Goal: Transaction & Acquisition: Purchase product/service

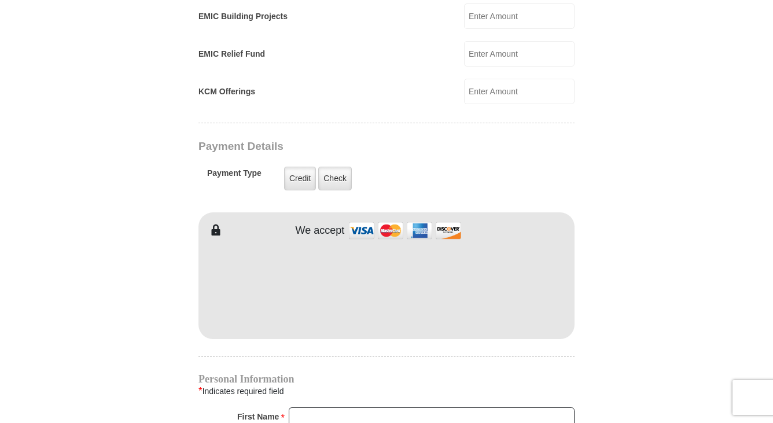
scroll to position [868, 0]
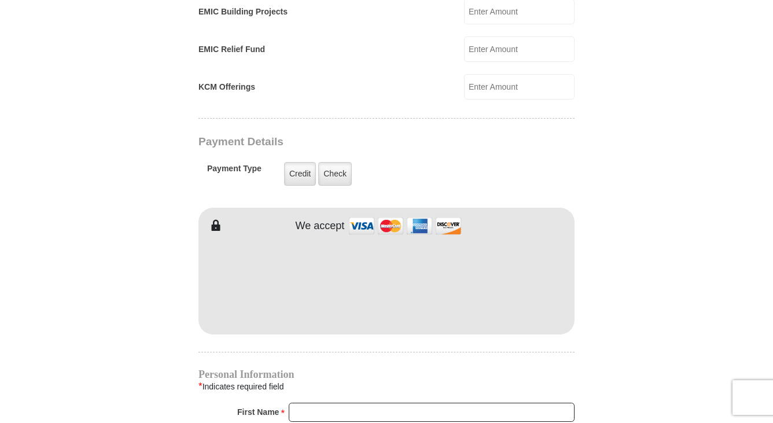
type input "105"
type input "[PERSON_NAME]"
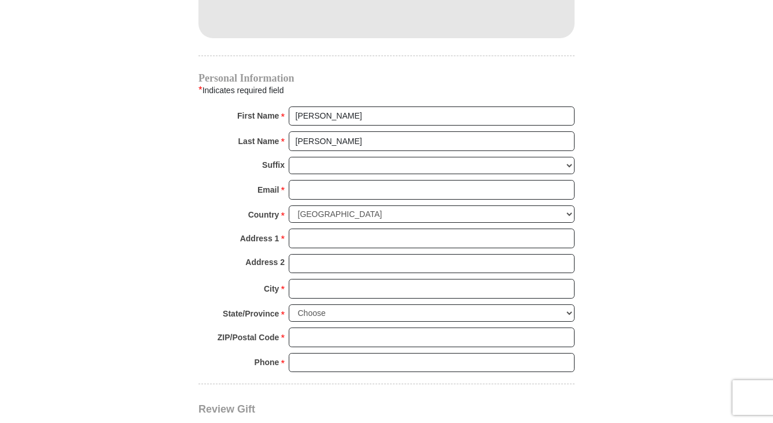
scroll to position [1215, 0]
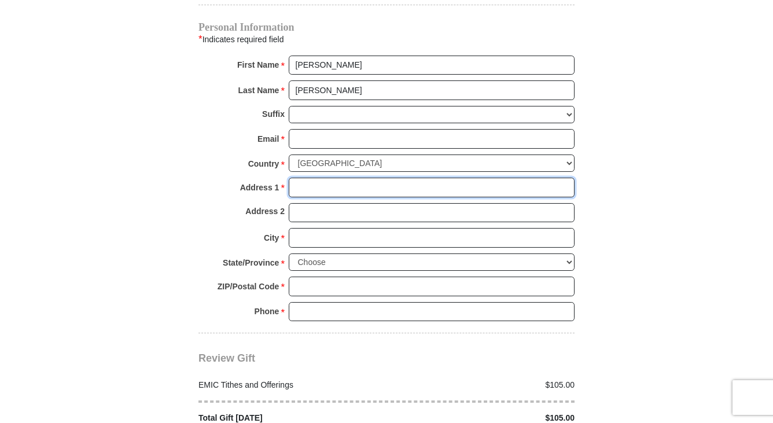
click at [349, 178] on input "Address 1 *" at bounding box center [432, 188] width 286 height 20
type input "[STREET_ADDRESS]"
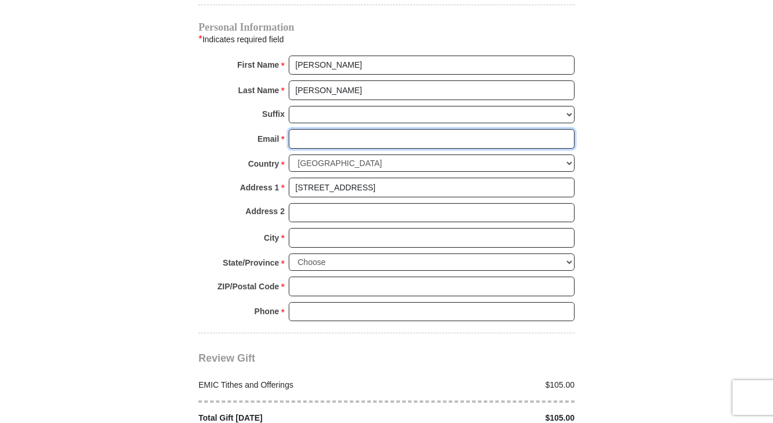
type input "[EMAIL_ADDRESS][DOMAIN_NAME]"
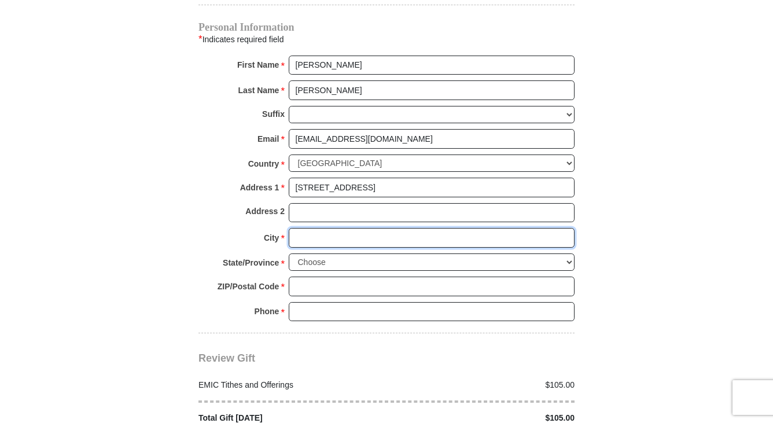
type input "Columbia"
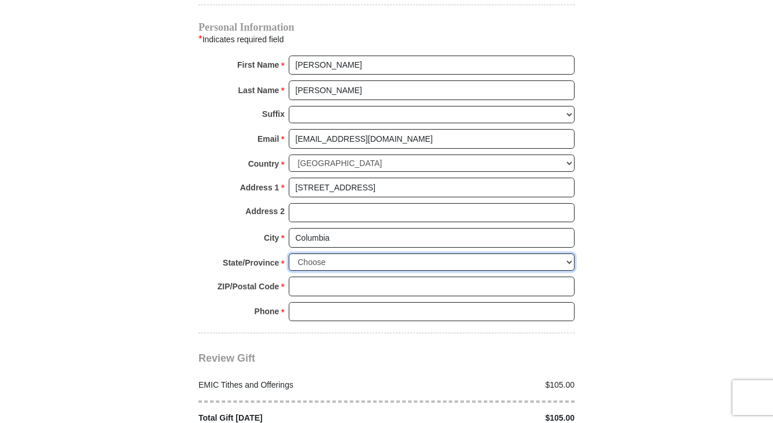
select select "MO"
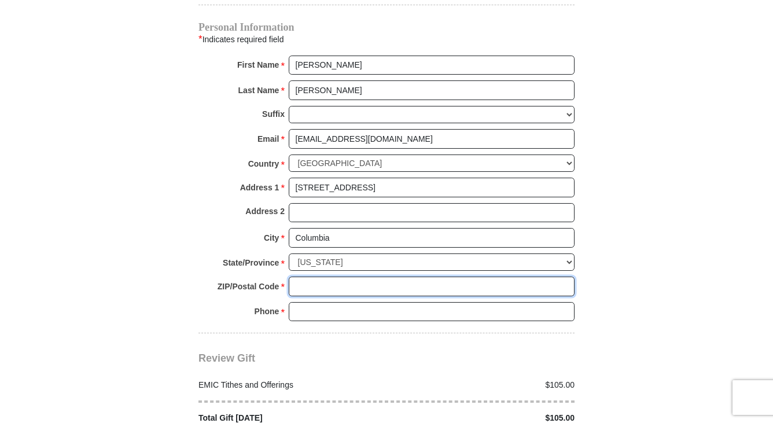
type input "65202"
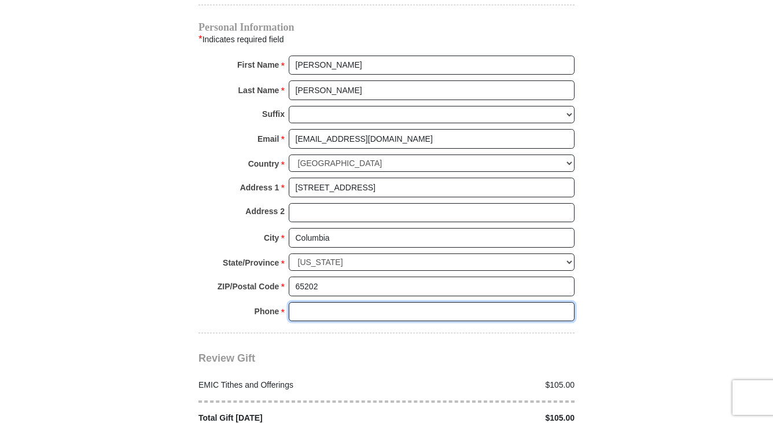
type input "5733107066"
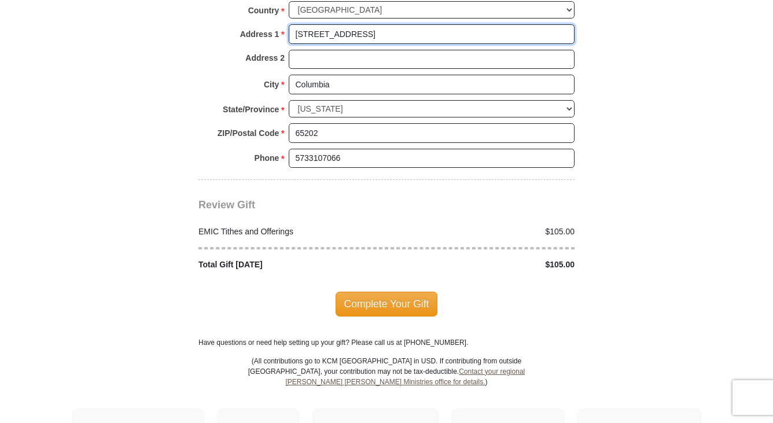
scroll to position [1446, 0]
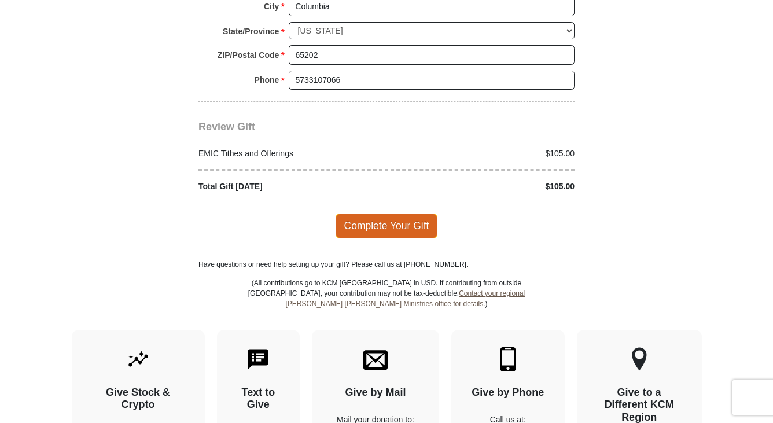
click at [392, 213] on span "Complete Your Gift" at bounding box center [387, 225] width 102 height 24
